Goal: Transaction & Acquisition: Purchase product/service

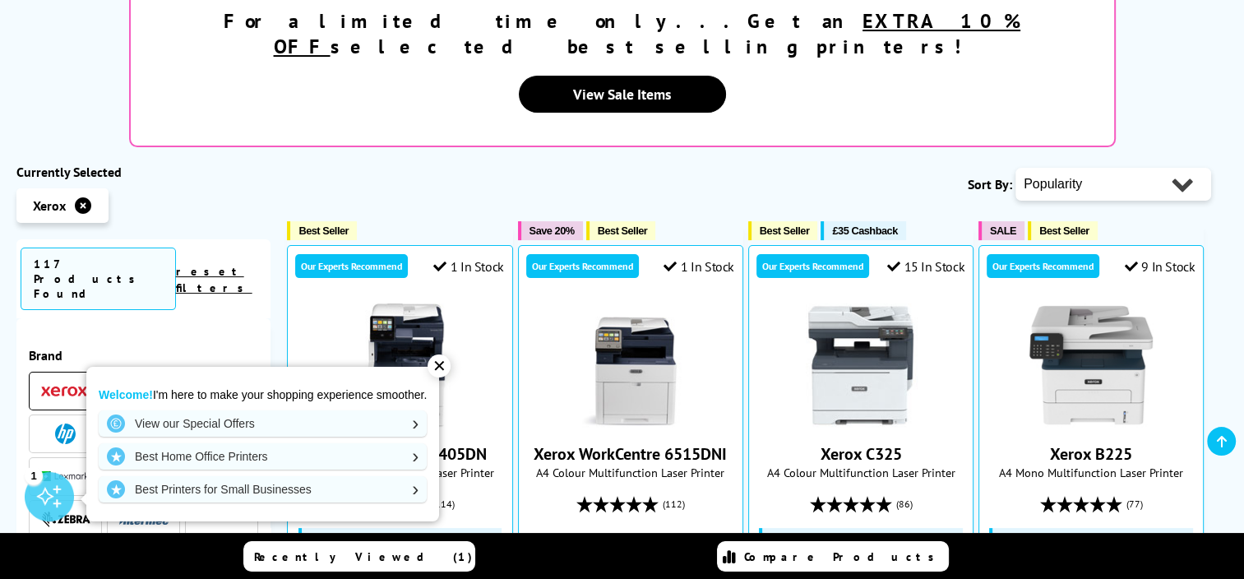
scroll to position [341, 0]
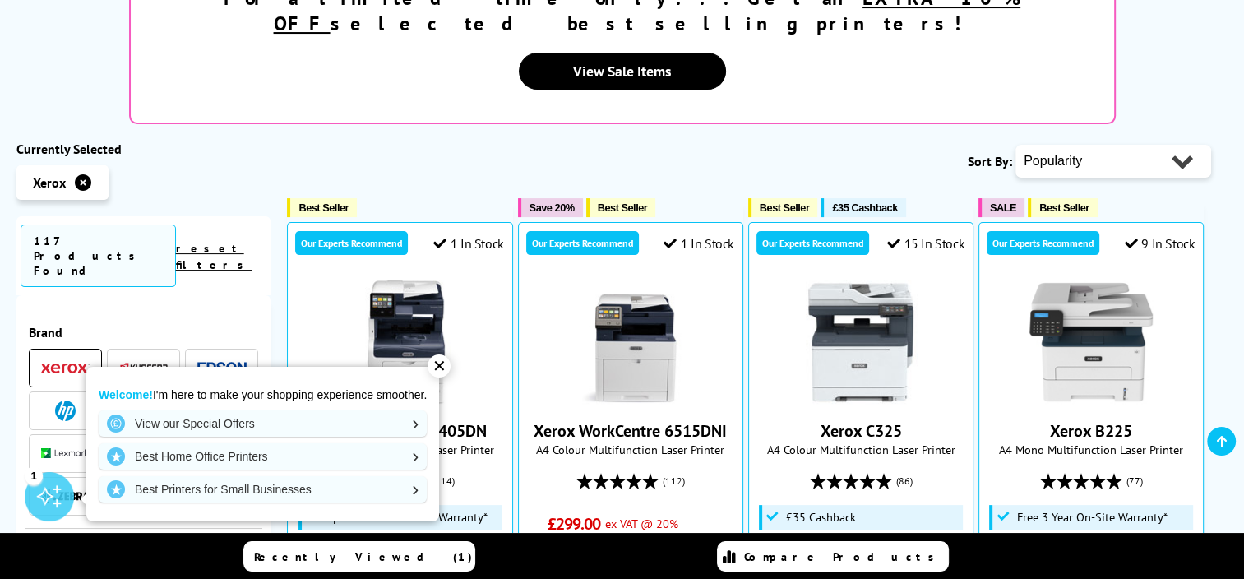
click at [436, 364] on div "✕" at bounding box center [439, 365] width 23 height 23
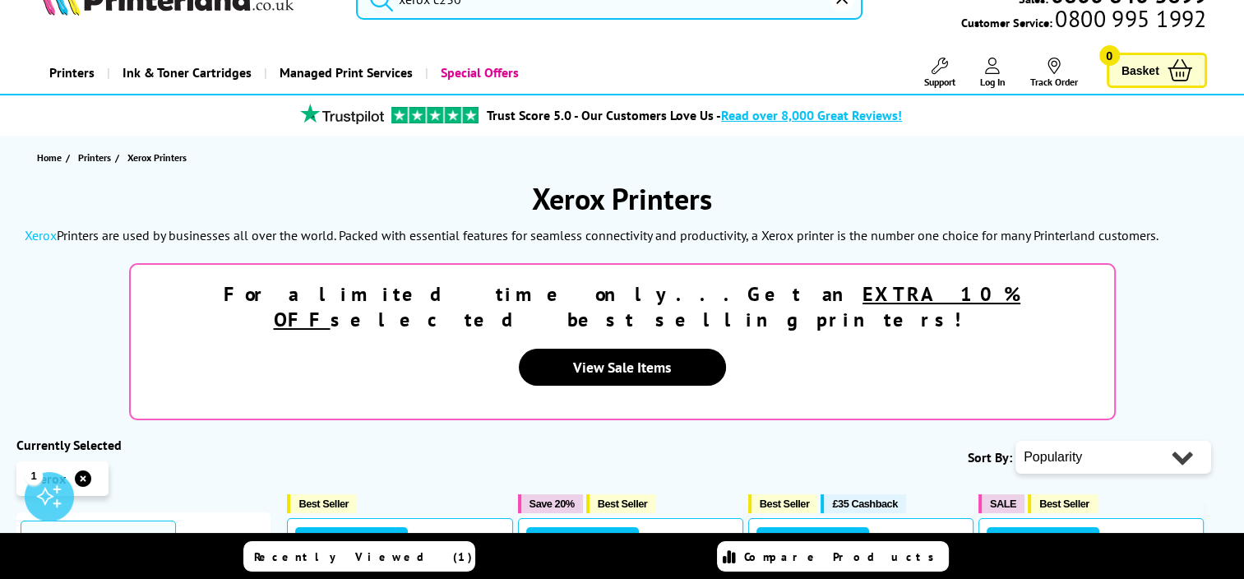
scroll to position [0, 0]
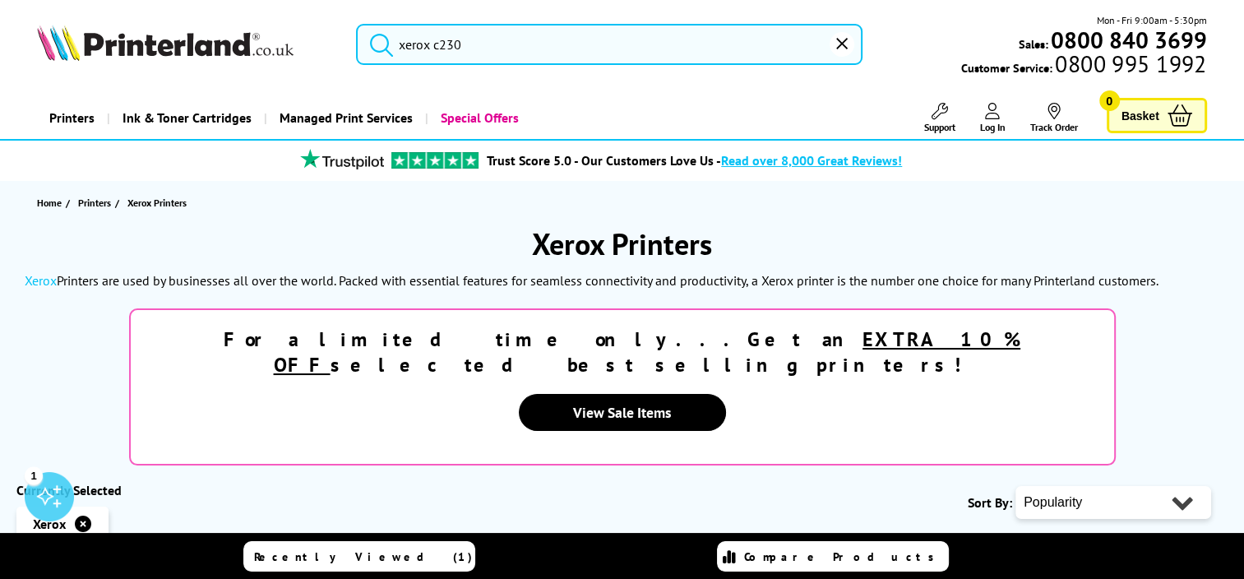
click at [629, 33] on input "xerox c230" at bounding box center [609, 44] width 507 height 41
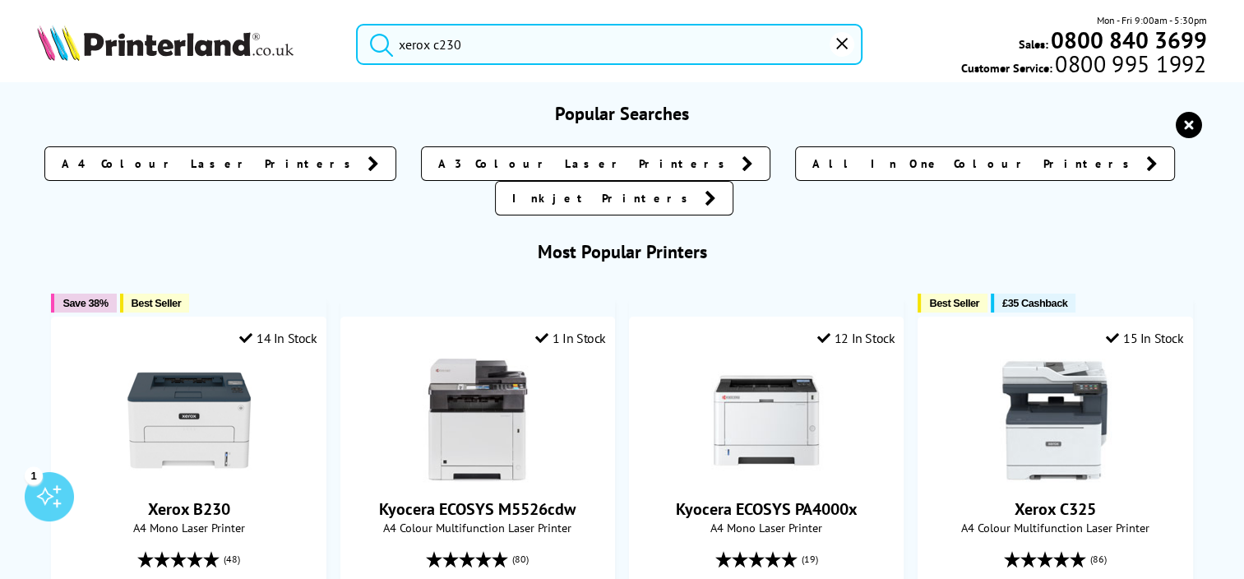
click at [594, 40] on input "xerox c230" at bounding box center [609, 44] width 507 height 41
click at [357, 24] on button "submit" at bounding box center [377, 42] width 41 height 36
click at [594, 40] on input "xerox c230" at bounding box center [609, 44] width 507 height 41
click at [357, 24] on button "submit" at bounding box center [377, 42] width 41 height 36
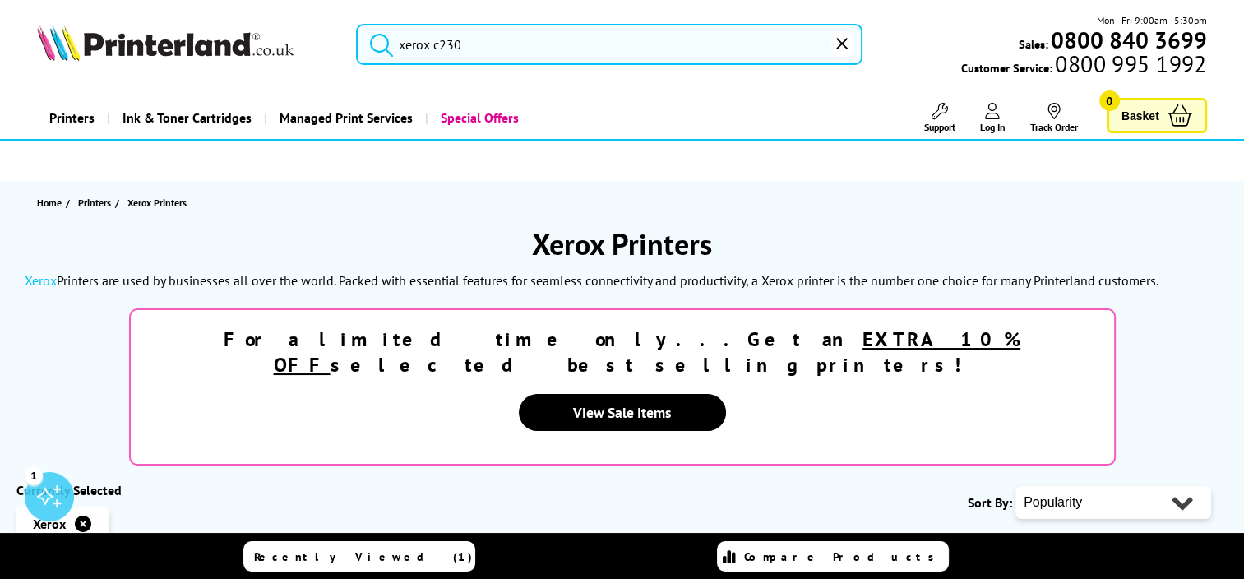
click at [1067, 486] on select "Popularity Rating Price - Low to High Price - High to Low Running Costs - Low t…" at bounding box center [1114, 502] width 196 height 33
select select "Size"
click at [1016, 486] on select "Popularity Rating Price - Low to High Price - High to Low Running Costs - Low t…" at bounding box center [1114, 502] width 196 height 33
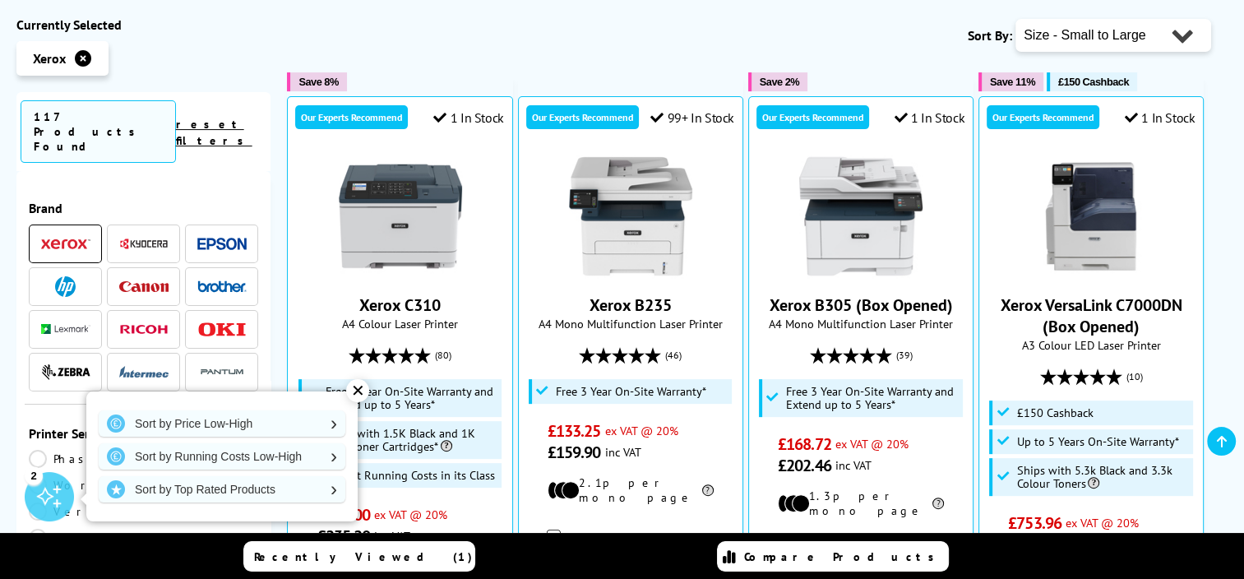
scroll to position [473, 0]
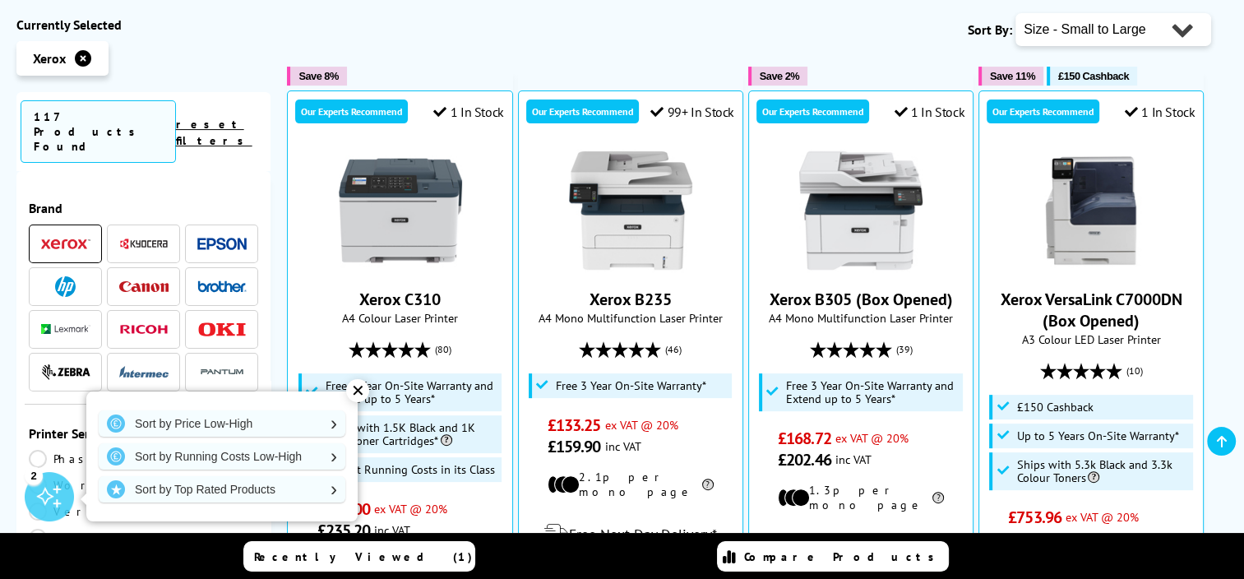
click at [354, 391] on div "✕" at bounding box center [357, 390] width 23 height 23
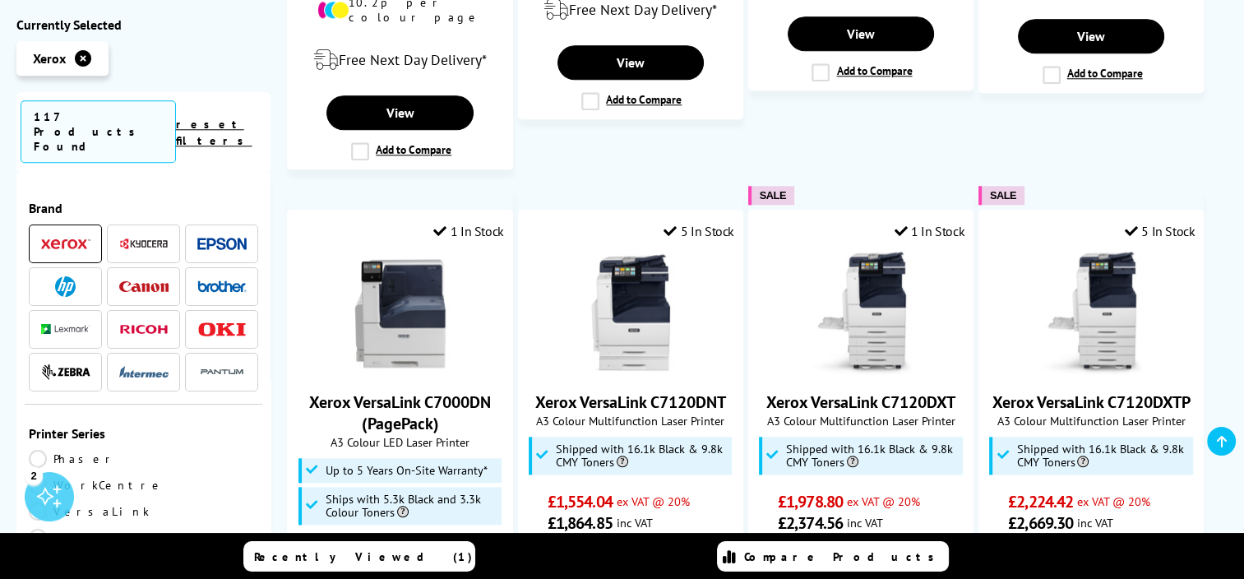
scroll to position [1854, 0]
